Goal: Transaction & Acquisition: Purchase product/service

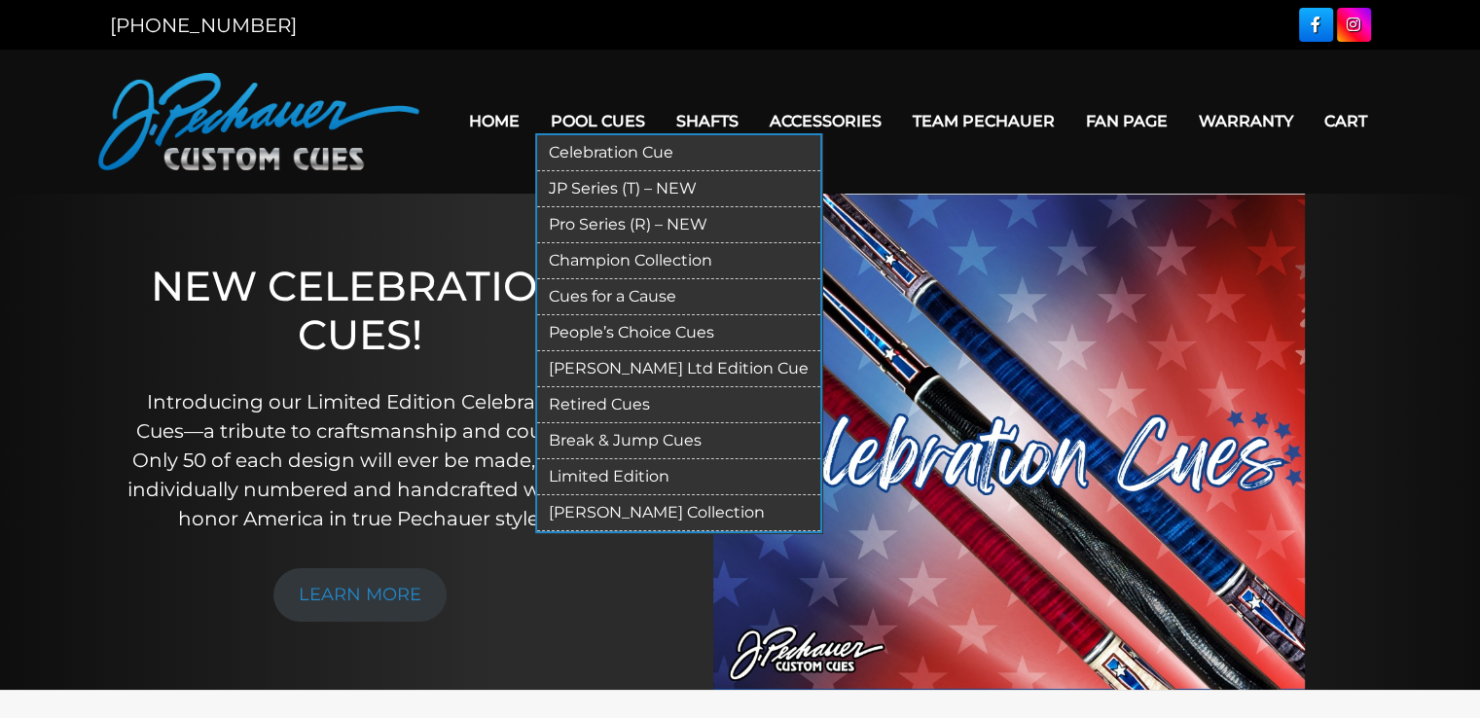
click at [607, 114] on link "Pool Cues" at bounding box center [598, 121] width 126 height 50
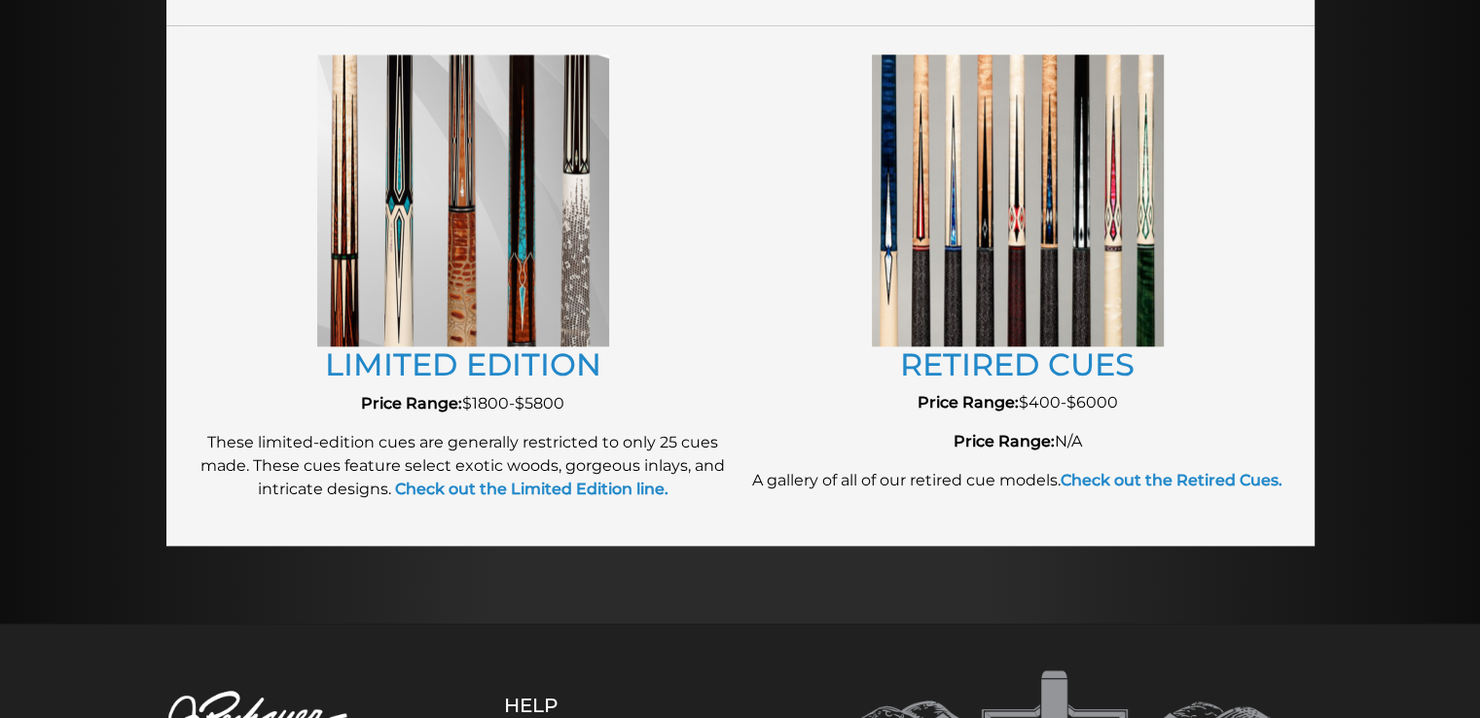
scroll to position [2302, 0]
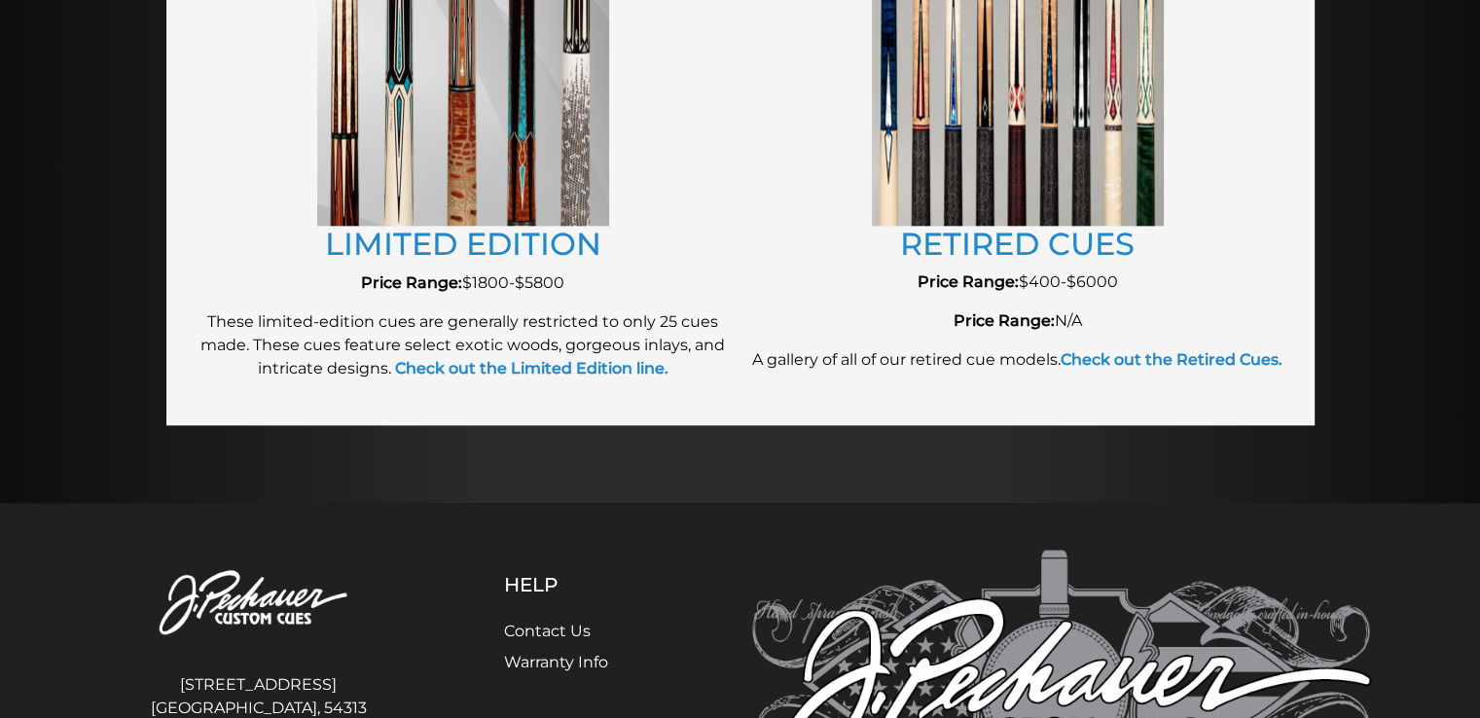
click at [423, 137] on img at bounding box center [463, 80] width 292 height 292
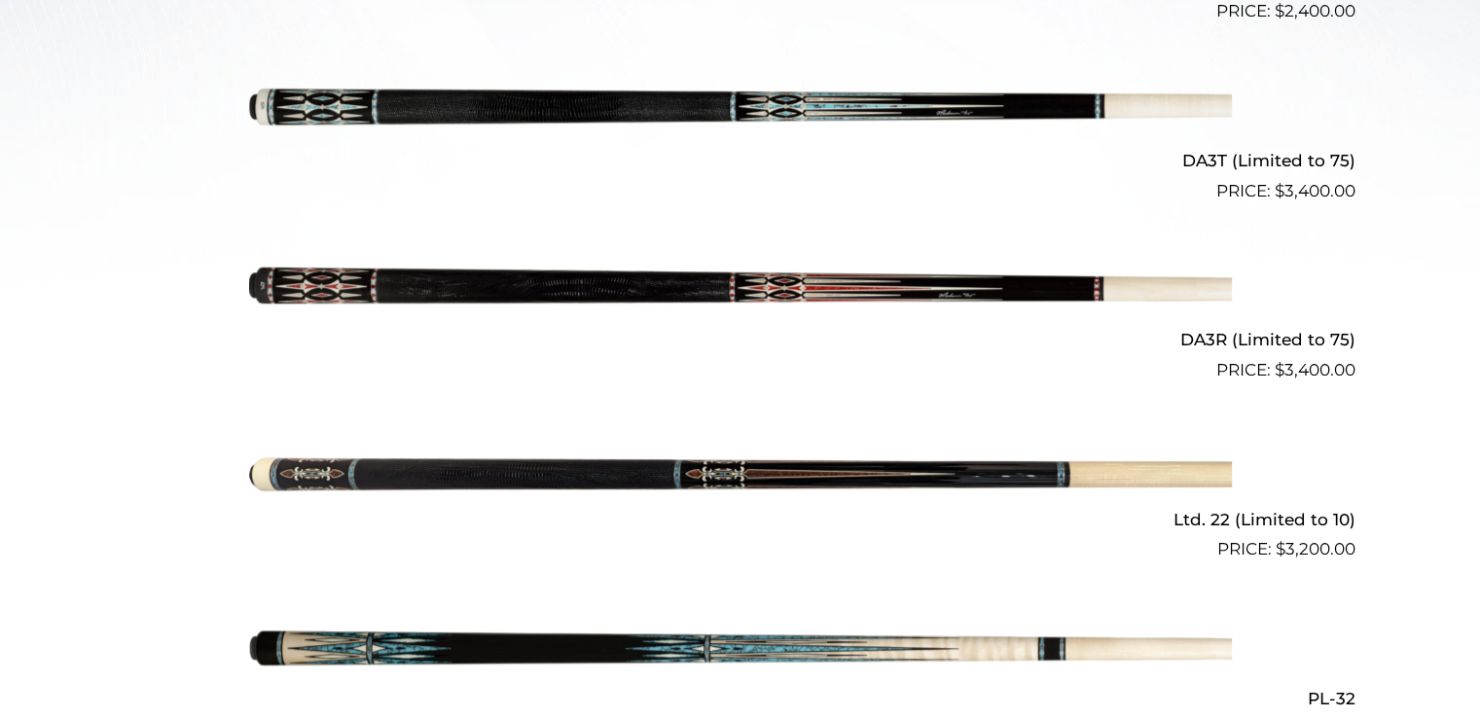
scroll to position [840, 0]
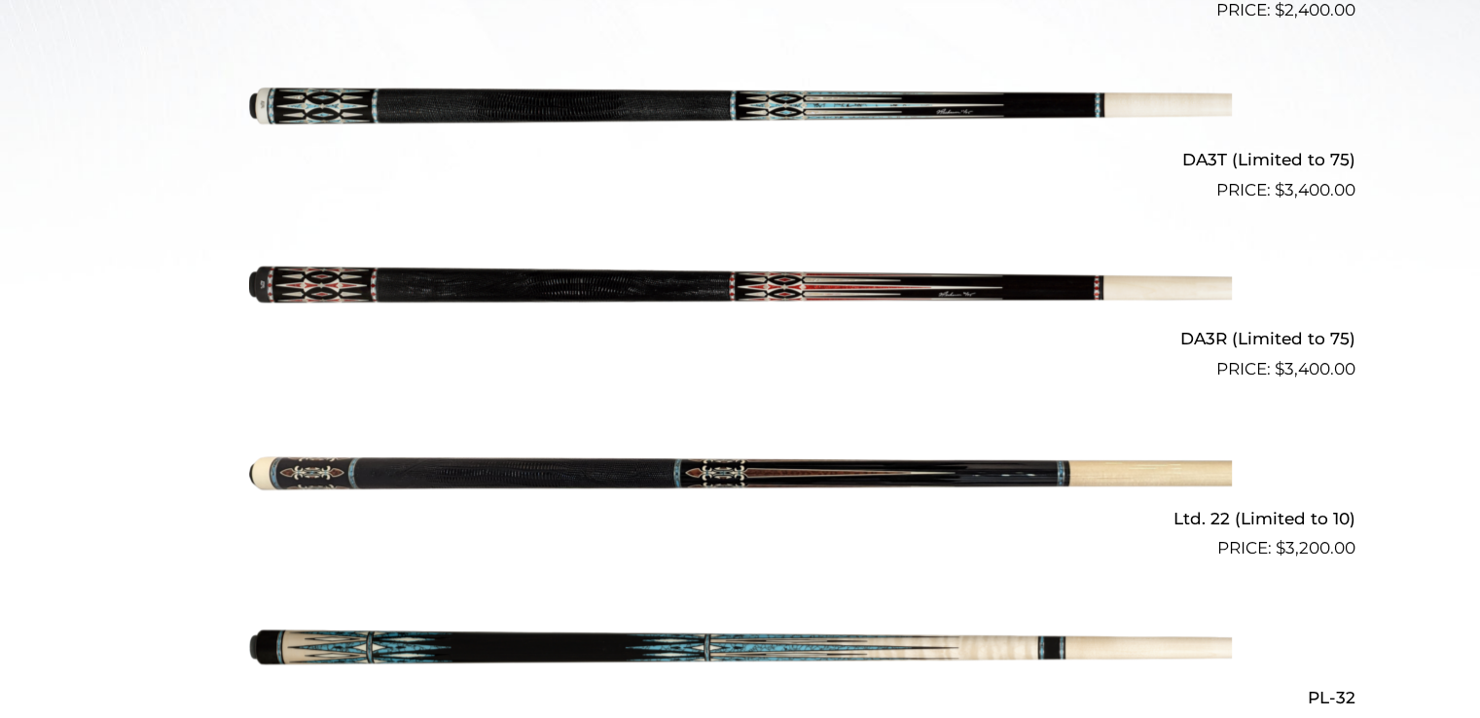
click at [1159, 90] on img at bounding box center [740, 112] width 983 height 163
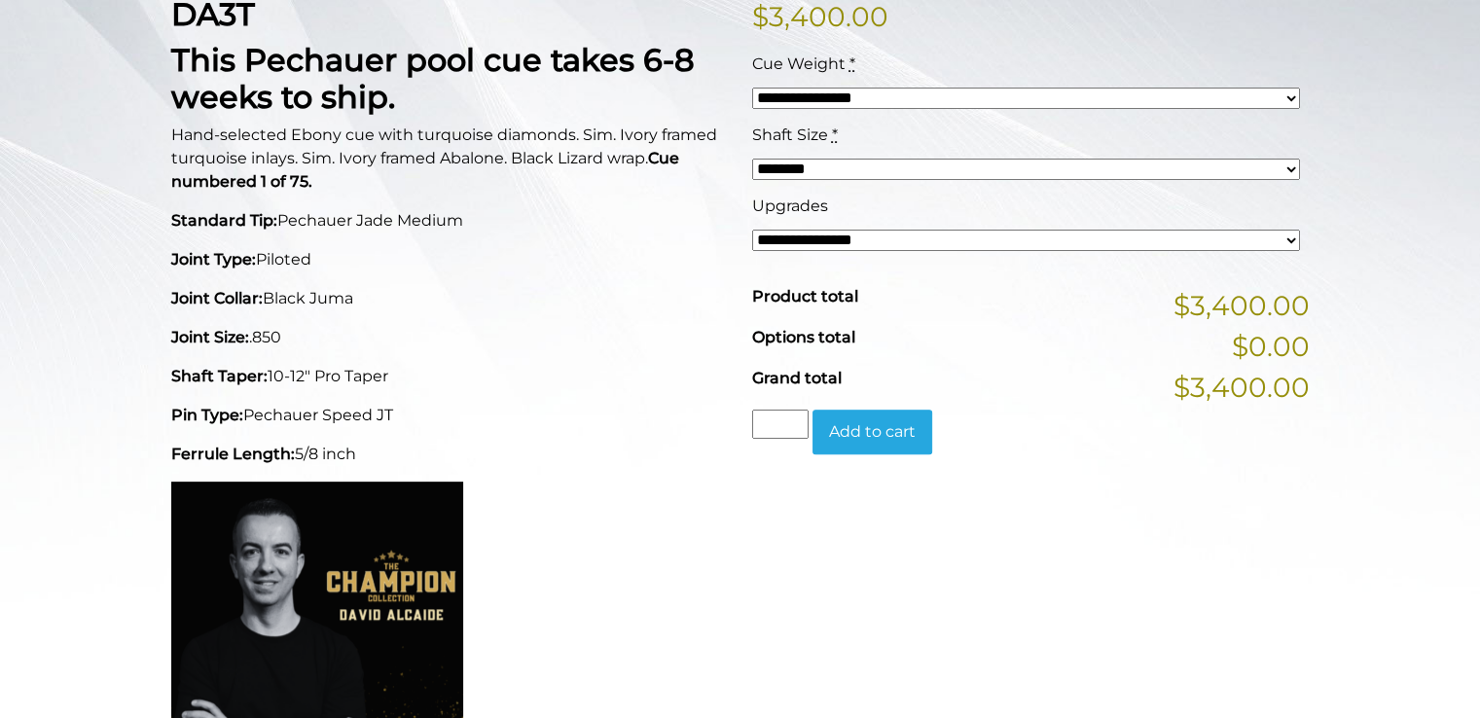
scroll to position [541, 0]
